Goal: Information Seeking & Learning: Learn about a topic

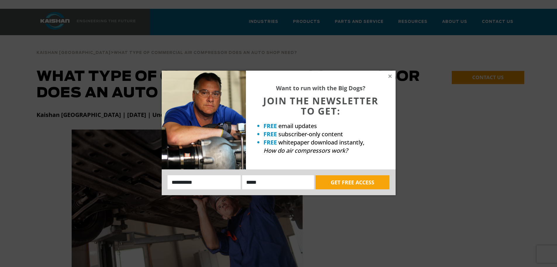
click at [390, 73] on div "Want to run with the Big Dogs? JOIN THE NEWSLETTER TO GET: FREE email updates F…" at bounding box center [321, 120] width 150 height 99
click at [390, 77] on icon at bounding box center [390, 75] width 5 height 5
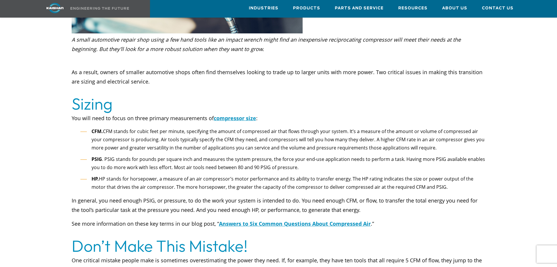
scroll to position [732, 0]
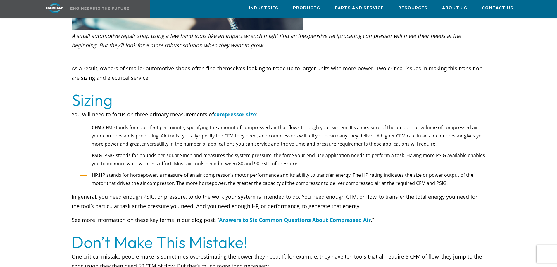
drag, startPoint x: 71, startPoint y: 91, endPoint x: 440, endPoint y: 173, distance: 378.6
click at [237, 155] on li "PSIG . PSIG stands for pounds per square inch and measures the system pressure,…" at bounding box center [283, 159] width 406 height 17
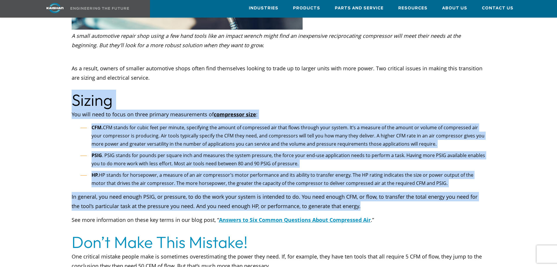
drag, startPoint x: 70, startPoint y: 88, endPoint x: 364, endPoint y: 193, distance: 311.7
copy div "Sizing You will need to focus on three primary measurements of compressor size …"
click at [413, 216] on p "See more information on these key terms in our blog post, “ Answers to Six Comm…" at bounding box center [279, 224] width 414 height 19
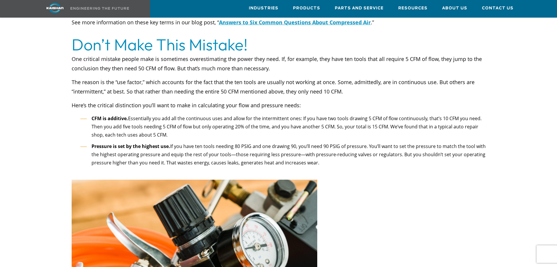
scroll to position [936, 0]
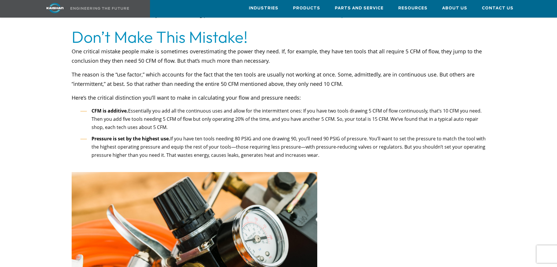
drag, startPoint x: 95, startPoint y: 108, endPoint x: 222, endPoint y: 118, distance: 127.4
click at [222, 118] on li "CFM is additive. Essentially you add all the continuous uses and allow for the …" at bounding box center [283, 119] width 406 height 25
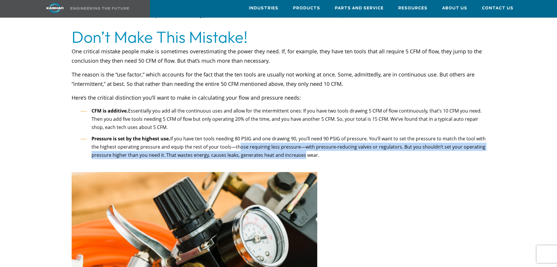
drag, startPoint x: 234, startPoint y: 137, endPoint x: 299, endPoint y: 145, distance: 66.0
click at [299, 145] on li "Pressure is set by the highest use. If you have ten tools needing 80 PSIG and o…" at bounding box center [283, 150] width 406 height 33
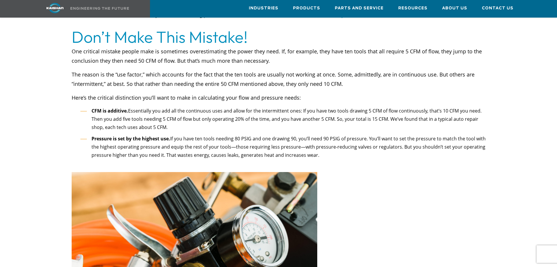
click at [323, 150] on li "Pressure is set by the highest use. If you have ten tools needing 80 PSIG and o…" at bounding box center [283, 150] width 406 height 33
drag, startPoint x: 73, startPoint y: 87, endPoint x: 322, endPoint y: 145, distance: 256.0
click at [322, 145] on div "One critical mistake people make is sometimes overestimating the power they nee…" at bounding box center [279, 109] width 414 height 125
copy div "Here’s the critical distinction you’ll want to make in calculating your flow an…"
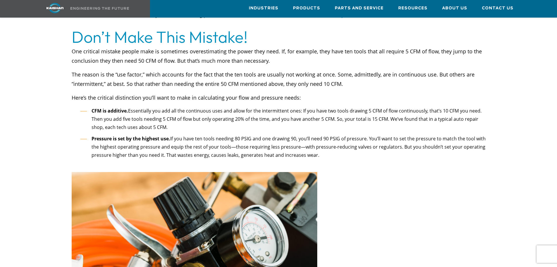
click at [485, 114] on li "CFM is additive. Essentially you add all the continuous uses and allow for the …" at bounding box center [283, 119] width 406 height 25
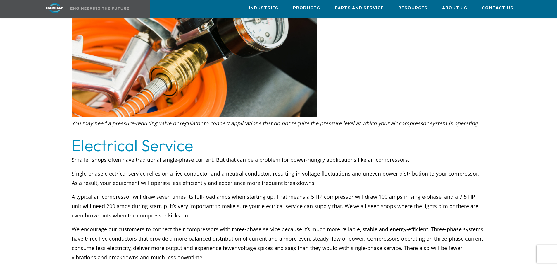
scroll to position [1171, 0]
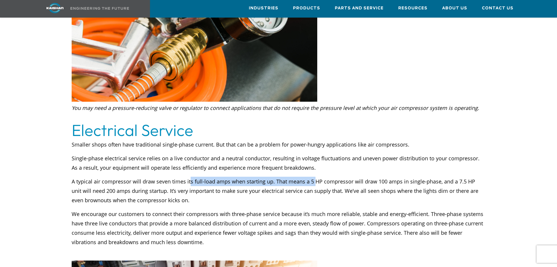
drag, startPoint x: 190, startPoint y: 173, endPoint x: 313, endPoint y: 170, distance: 123.8
click at [313, 176] on p "A typical air compressor will draw seven times its full-load amps when starting…" at bounding box center [279, 190] width 414 height 28
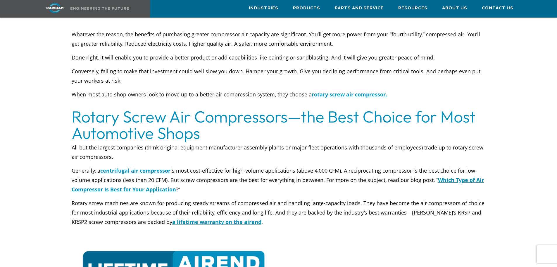
scroll to position [1902, 0]
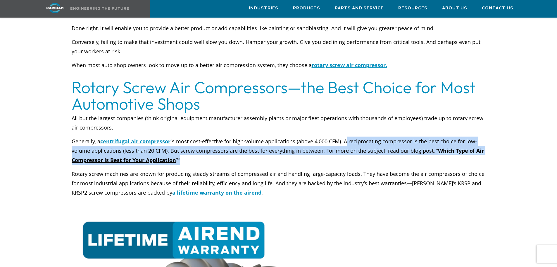
drag, startPoint x: 345, startPoint y: 133, endPoint x: 478, endPoint y: 148, distance: 133.1
click at [478, 148] on p "Generally, a centrifugal air compressor is most cost-effective for high-volume …" at bounding box center [279, 150] width 414 height 28
click at [262, 152] on p "Generally, a centrifugal air compressor is most cost-effective for high-volume …" at bounding box center [279, 150] width 414 height 28
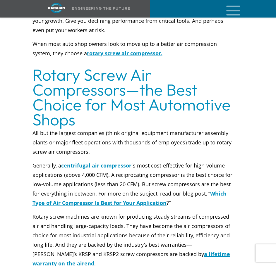
scroll to position [2341, 0]
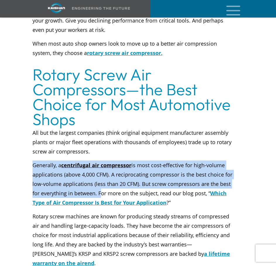
drag, startPoint x: 32, startPoint y: 157, endPoint x: 98, endPoint y: 187, distance: 72.3
click at [98, 187] on div "All but the largest companies (think original equipment manufacturer assembly p…" at bounding box center [132, 202] width 207 height 151
copy p "Generally, a centrifugal air compressor is most cost-effective for high-volume …"
